Goal: Contribute content: Contribute content

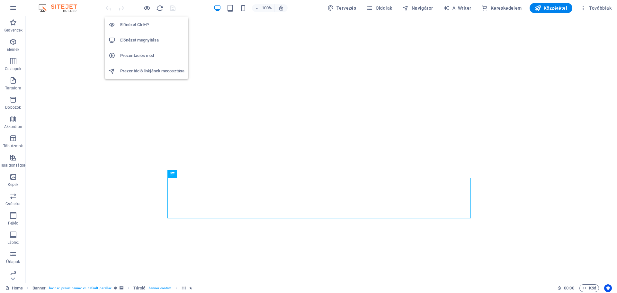
click at [129, 41] on h6 "Előnézet megnyitása" at bounding box center [152, 40] width 64 height 8
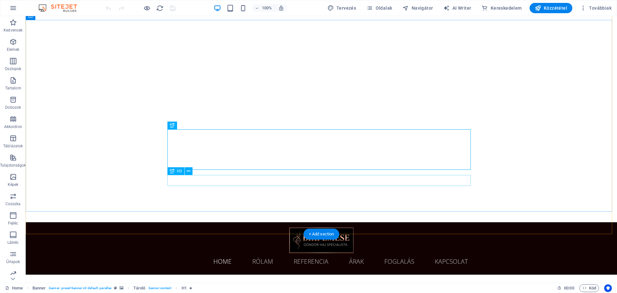
scroll to position [64, 0]
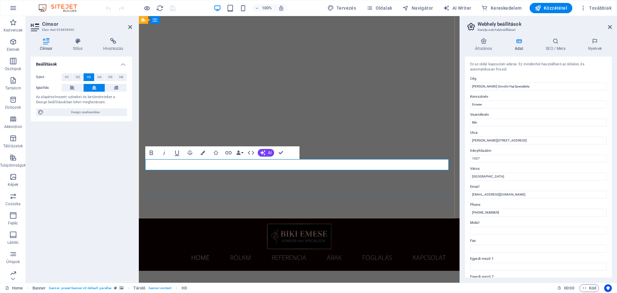
click at [12, 44] on icon "button" at bounding box center [13, 42] width 8 height 8
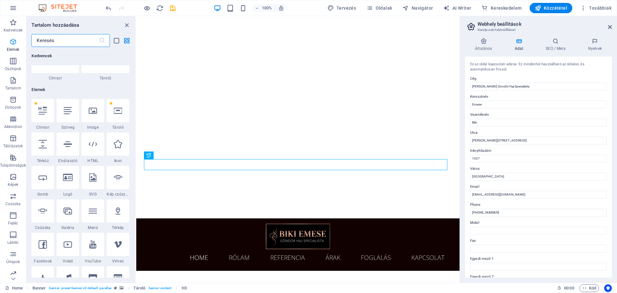
scroll to position [68, 0]
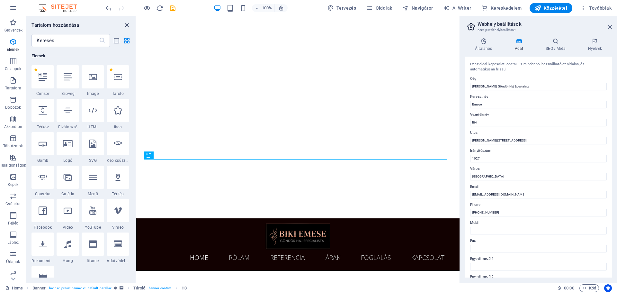
click at [126, 24] on icon "close panel" at bounding box center [126, 25] width 7 height 7
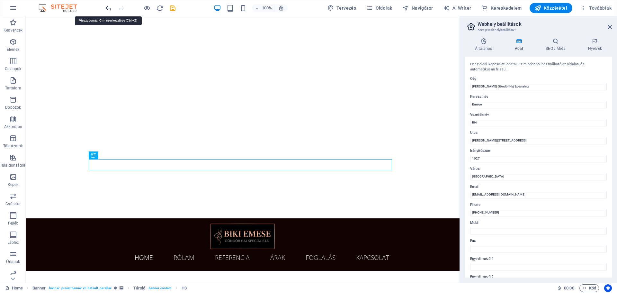
click at [109, 5] on icon "undo" at bounding box center [108, 7] width 7 height 7
click at [612, 29] on aside "Webhely beállítások Kezelje webhelybeállításait Általános Adat SEO / Meta Nyelv…" at bounding box center [537, 149] width 157 height 266
click at [609, 27] on icon at bounding box center [610, 26] width 4 height 5
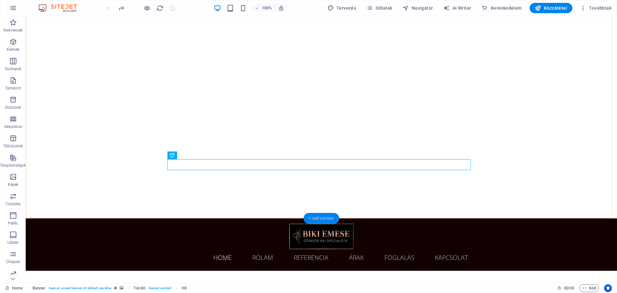
click at [315, 219] on div "+ Add section" at bounding box center [322, 218] width 36 height 11
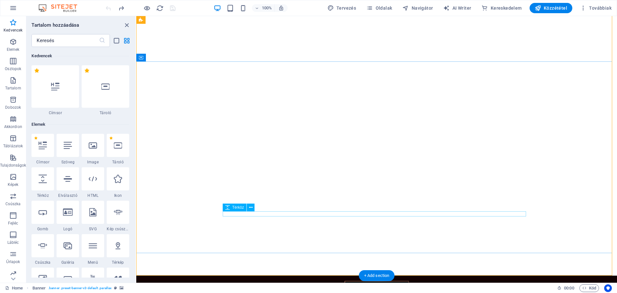
scroll to position [0, 0]
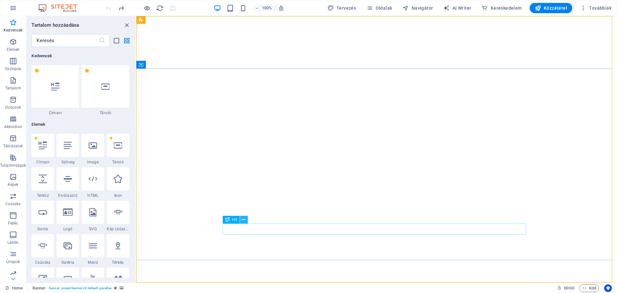
click at [243, 218] on icon at bounding box center [244, 219] width 4 height 7
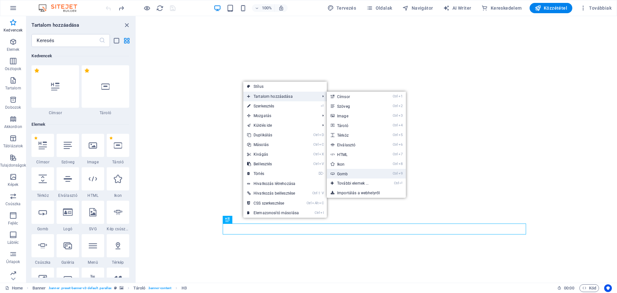
click at [343, 171] on link "Ctrl 9 Gomb" at bounding box center [354, 174] width 55 height 10
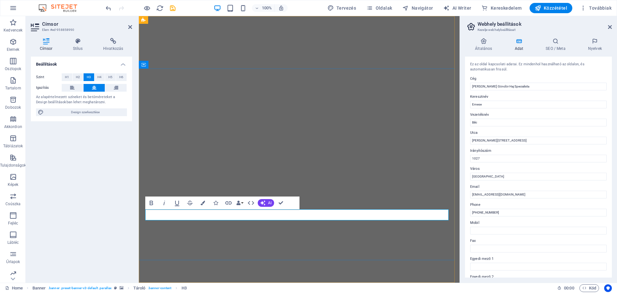
click at [611, 28] on icon at bounding box center [610, 26] width 4 height 5
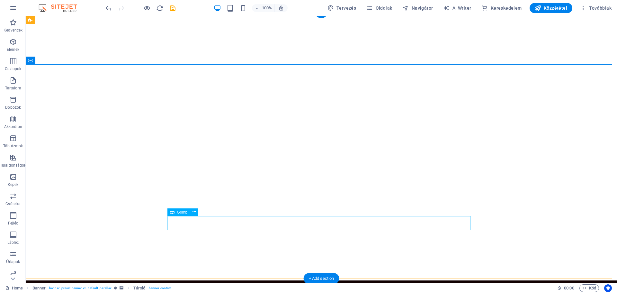
scroll to position [34, 0]
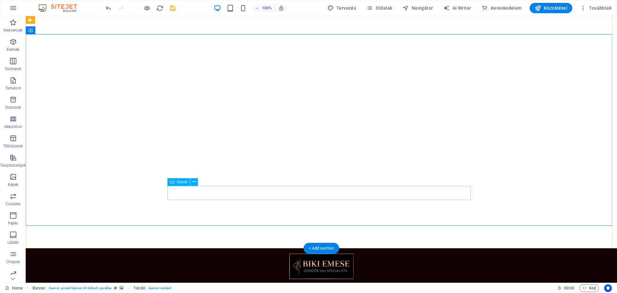
click at [195, 182] on icon at bounding box center [194, 181] width 4 height 7
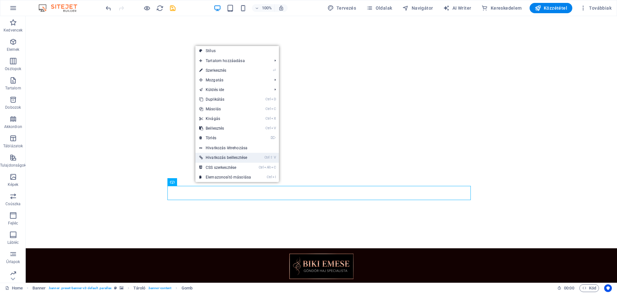
click at [232, 157] on link "Ctrl ⇧ V Hivatkozás beillesztése" at bounding box center [224, 158] width 59 height 10
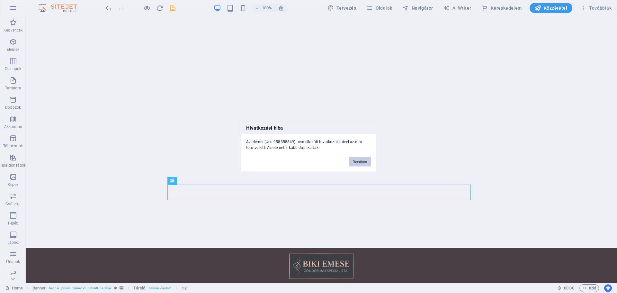
click at [362, 164] on button "Rendben" at bounding box center [360, 161] width 22 height 10
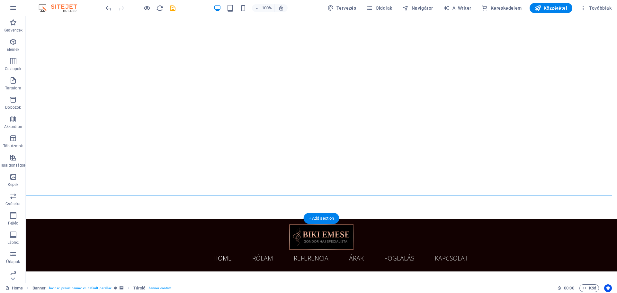
scroll to position [64, 0]
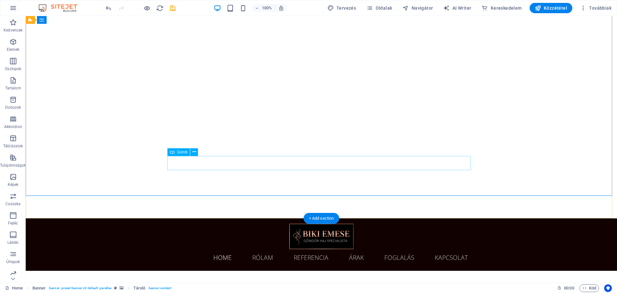
click at [180, 153] on span "Gomb" at bounding box center [182, 152] width 11 height 4
click at [198, 154] on button at bounding box center [194, 152] width 8 height 8
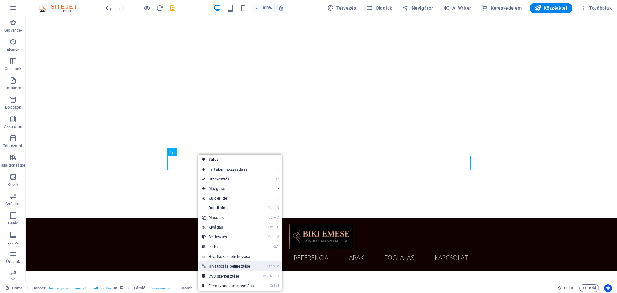
click at [233, 265] on link "Ctrl ⇧ V Hivatkozás beillesztése" at bounding box center [227, 266] width 59 height 10
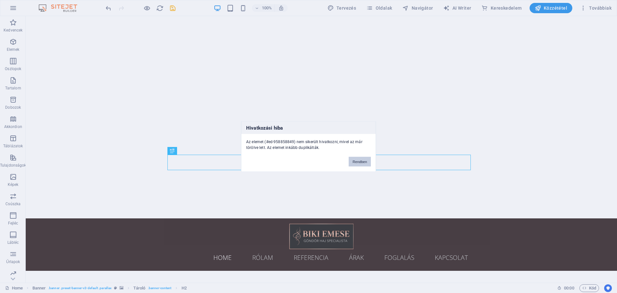
click at [357, 157] on button "Rendben" at bounding box center [360, 161] width 22 height 10
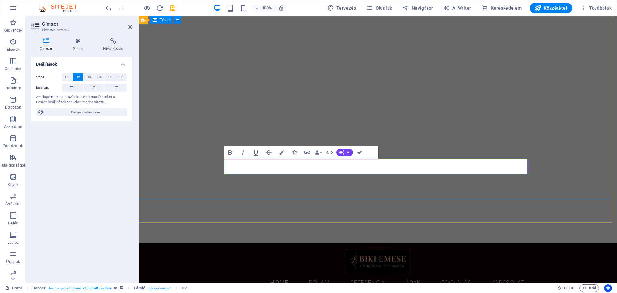
scroll to position [0, 0]
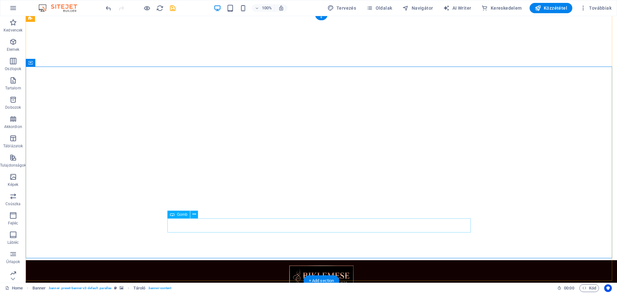
scroll to position [32, 0]
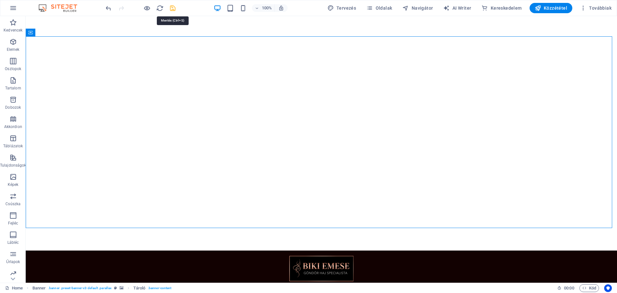
click at [171, 5] on icon "save" at bounding box center [172, 7] width 7 height 7
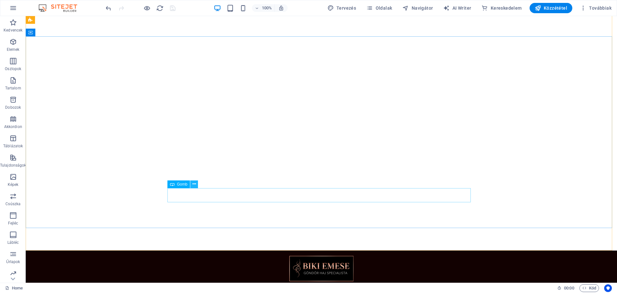
click at [195, 186] on icon at bounding box center [194, 184] width 4 height 7
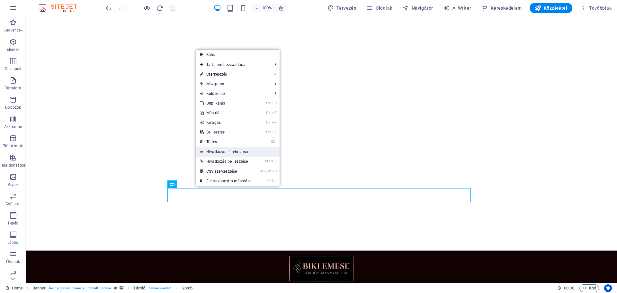
click at [233, 149] on link "Hivatkozás létrehozása" at bounding box center [238, 152] width 84 height 10
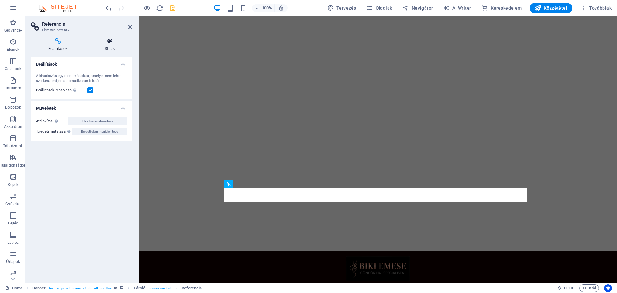
click at [111, 41] on icon at bounding box center [109, 41] width 45 height 6
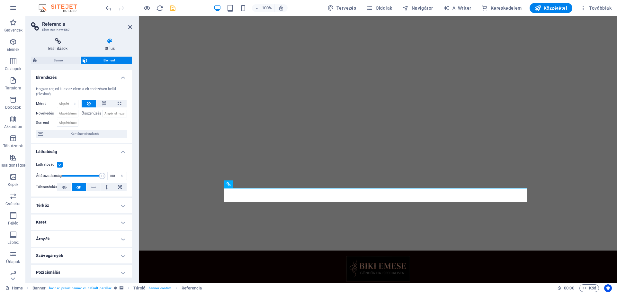
click at [59, 40] on icon at bounding box center [58, 41] width 54 height 6
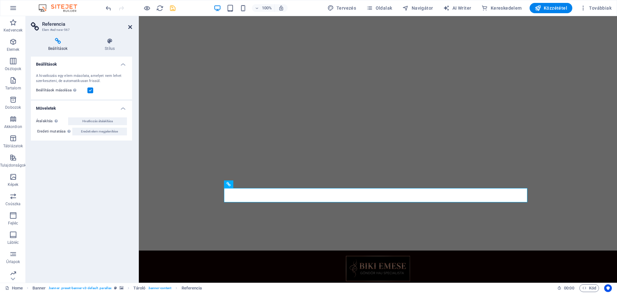
click at [130, 28] on icon at bounding box center [130, 26] width 4 height 5
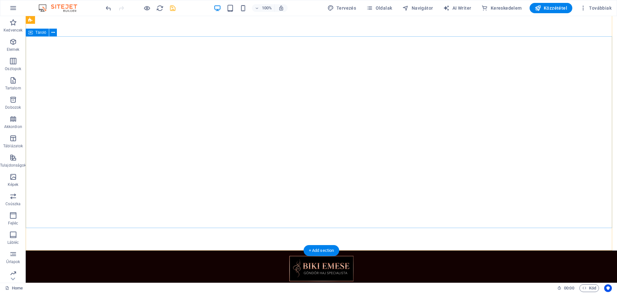
scroll to position [96, 0]
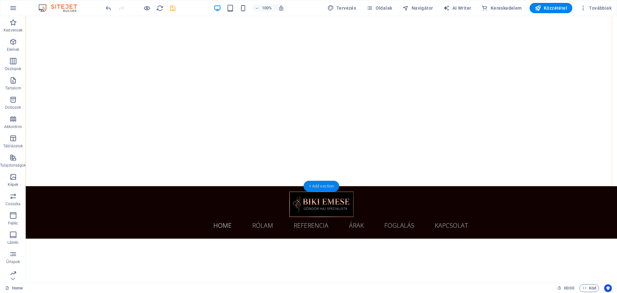
click at [324, 185] on div "+ Add section" at bounding box center [322, 186] width 36 height 11
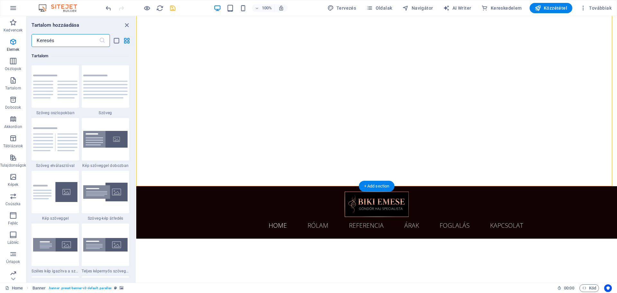
scroll to position [1124, 0]
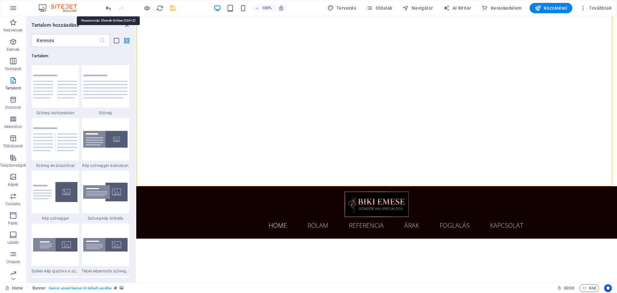
click at [108, 7] on icon "undo" at bounding box center [108, 7] width 7 height 7
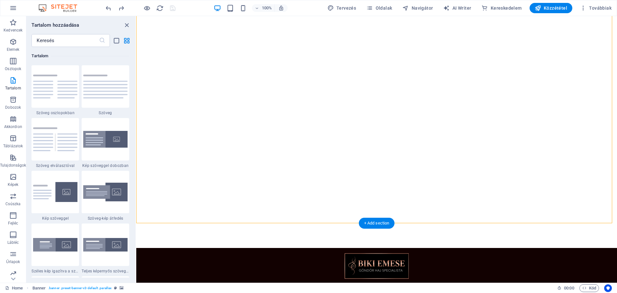
scroll to position [32, 0]
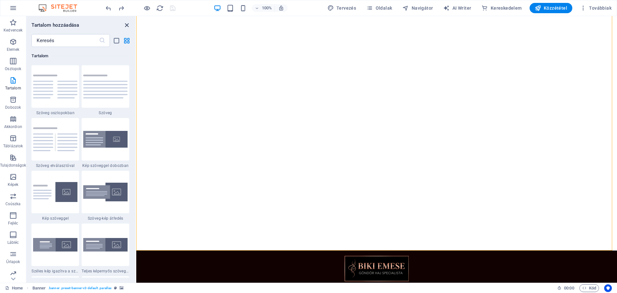
click at [125, 24] on icon "close panel" at bounding box center [126, 25] width 7 height 7
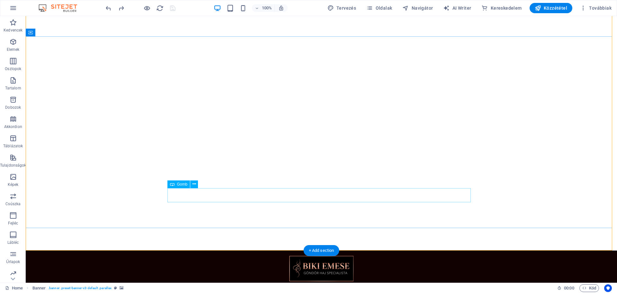
click at [196, 186] on icon at bounding box center [194, 184] width 4 height 7
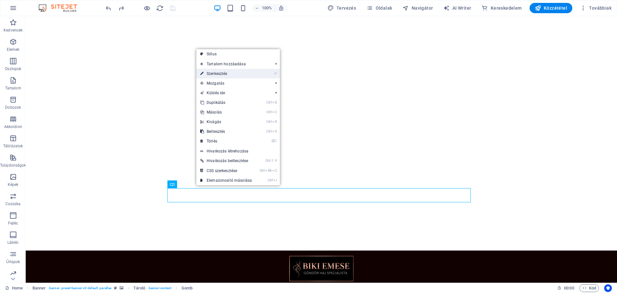
click at [246, 76] on link "⏎ Szerkesztés" at bounding box center [225, 74] width 59 height 10
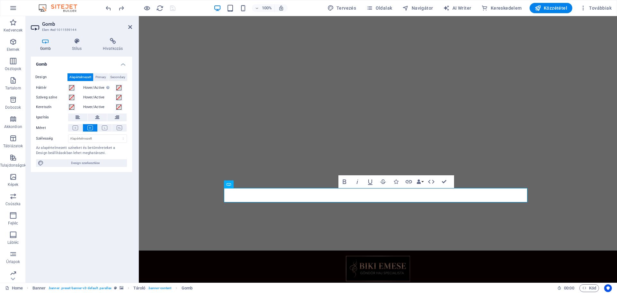
click at [45, 46] on h4 "Gomb" at bounding box center [47, 44] width 32 height 13
click at [117, 48] on h4 "Hivatkozás" at bounding box center [112, 44] width 39 height 13
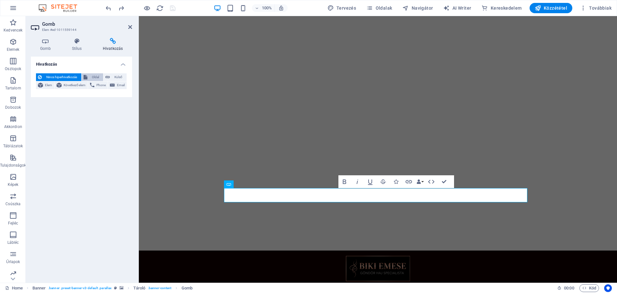
click at [94, 76] on span "Oldal" at bounding box center [95, 77] width 12 height 8
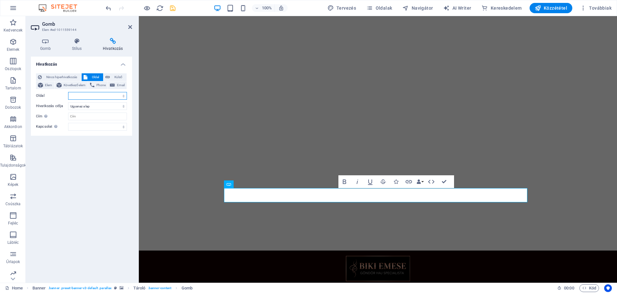
click at [107, 94] on select "Home Rolam Referencia Arak Foglalas Kapcsolat" at bounding box center [97, 96] width 59 height 8
select select "4"
click at [68, 92] on select "Home Rolam Referencia Arak Foglalas Kapcsolat" at bounding box center [97, 96] width 59 height 8
click at [93, 157] on div "Hivatkozás Nincs hiperhivatkozás Oldal Külső Elem Következő elem Phone Email Ol…" at bounding box center [81, 167] width 101 height 221
click at [173, 8] on icon "save" at bounding box center [172, 7] width 7 height 7
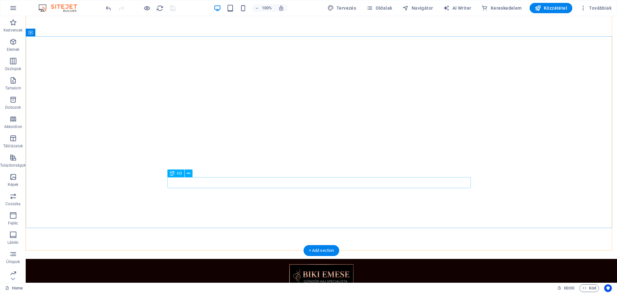
scroll to position [0, 0]
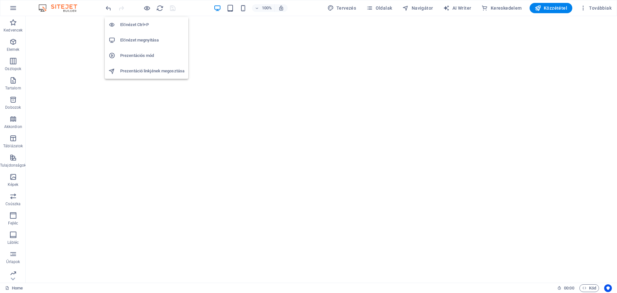
click at [136, 38] on h6 "Előnézet megnyitása" at bounding box center [152, 40] width 64 height 8
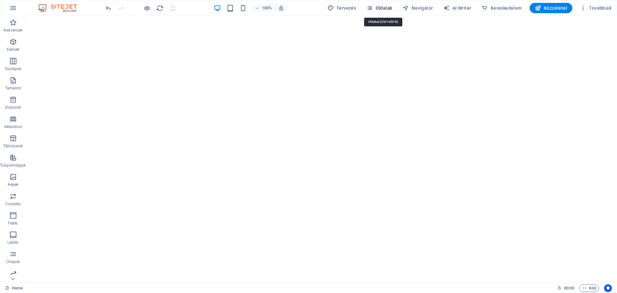
click at [382, 5] on span "Oldalak" at bounding box center [379, 8] width 26 height 6
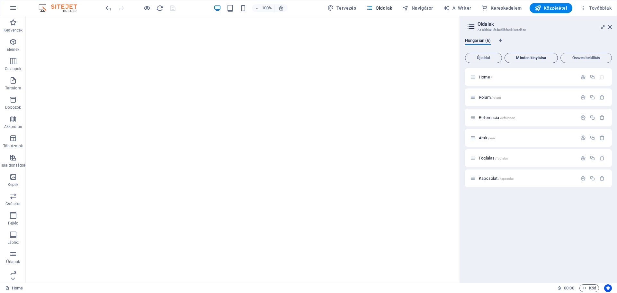
click at [520, 57] on span "Minden kinyitása" at bounding box center [531, 58] width 48 height 4
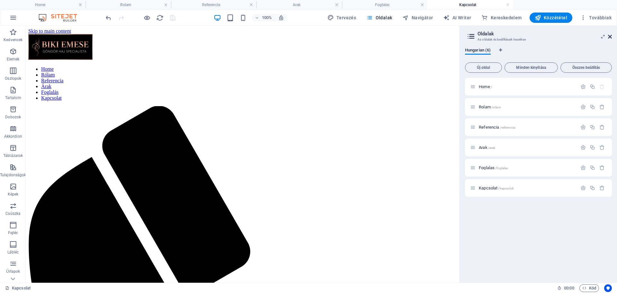
click at [610, 35] on icon at bounding box center [610, 36] width 4 height 5
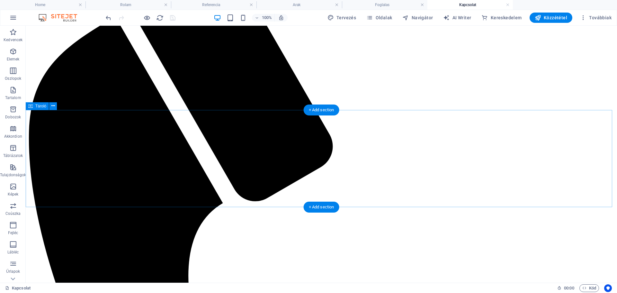
scroll to position [193, 0]
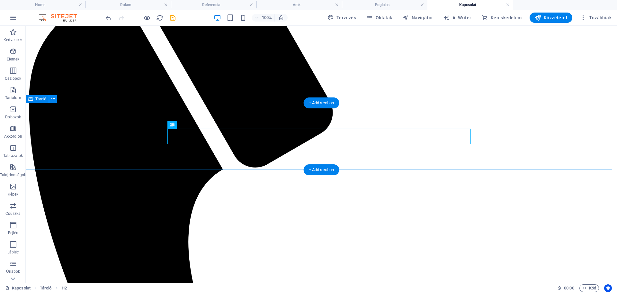
scroll to position [161, 0]
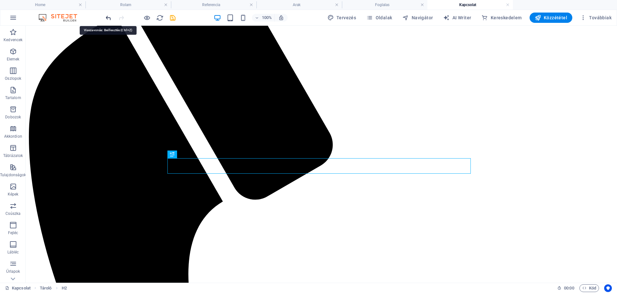
click at [108, 19] on icon "undo" at bounding box center [108, 17] width 7 height 7
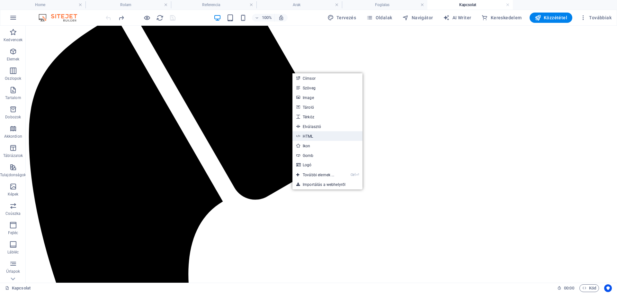
click at [331, 135] on link "HTML" at bounding box center [327, 136] width 70 height 10
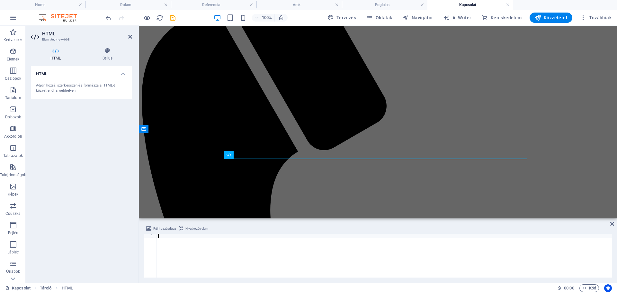
click at [236, 257] on div at bounding box center [384, 260] width 455 height 53
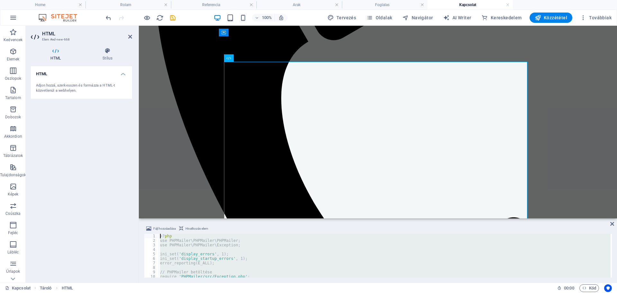
scroll to position [0, 0]
drag, startPoint x: 173, startPoint y: 275, endPoint x: 137, endPoint y: 190, distance: 91.7
click at [137, 190] on div "HTML Elem #ed-new-668 HTML Stílus HTML Adjon hozzá, szerkesszen és formázza a H…" at bounding box center [321, 154] width 591 height 257
type textarea "<?php use PHPMailer\PHPMailer\PHPMailer;"
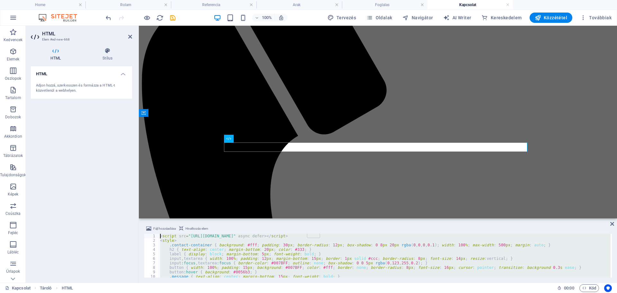
drag, startPoint x: 187, startPoint y: 273, endPoint x: 108, endPoint y: 212, distance: 99.8
click at [117, 209] on div "HTML Elem #ed-new-668 HTML Stílus HTML Adjon hozzá, szerkesszen és formázza a H…" at bounding box center [321, 154] width 591 height 257
type textarea "<script src="[URL][DOMAIN_NAME]" async defer></script> <style>"
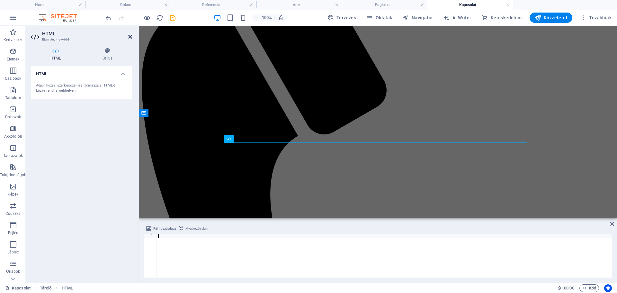
click at [129, 39] on icon at bounding box center [130, 36] width 4 height 5
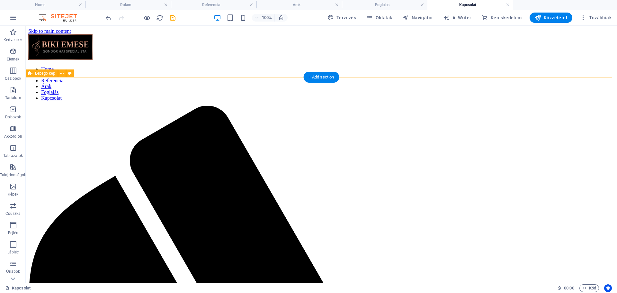
scroll to position [129, 0]
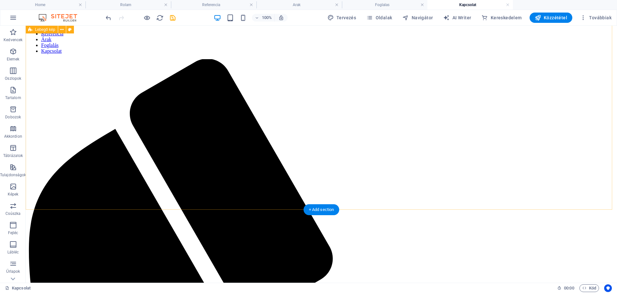
scroll to position [0, 0]
